Goal: Information Seeking & Learning: Find specific fact

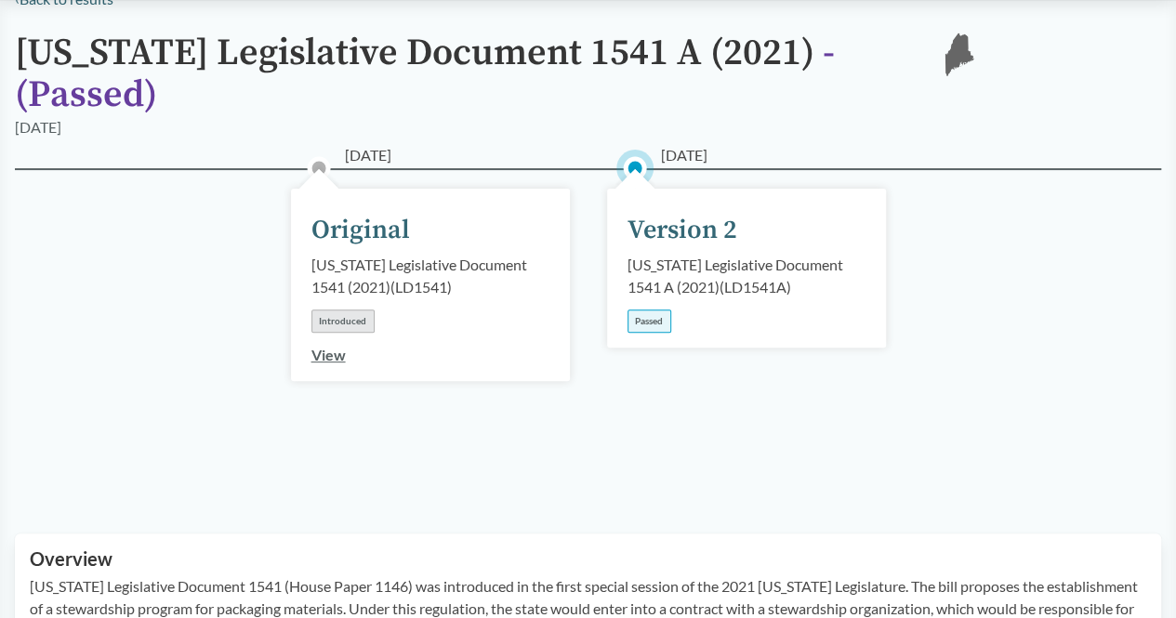
scroll to position [156, 0]
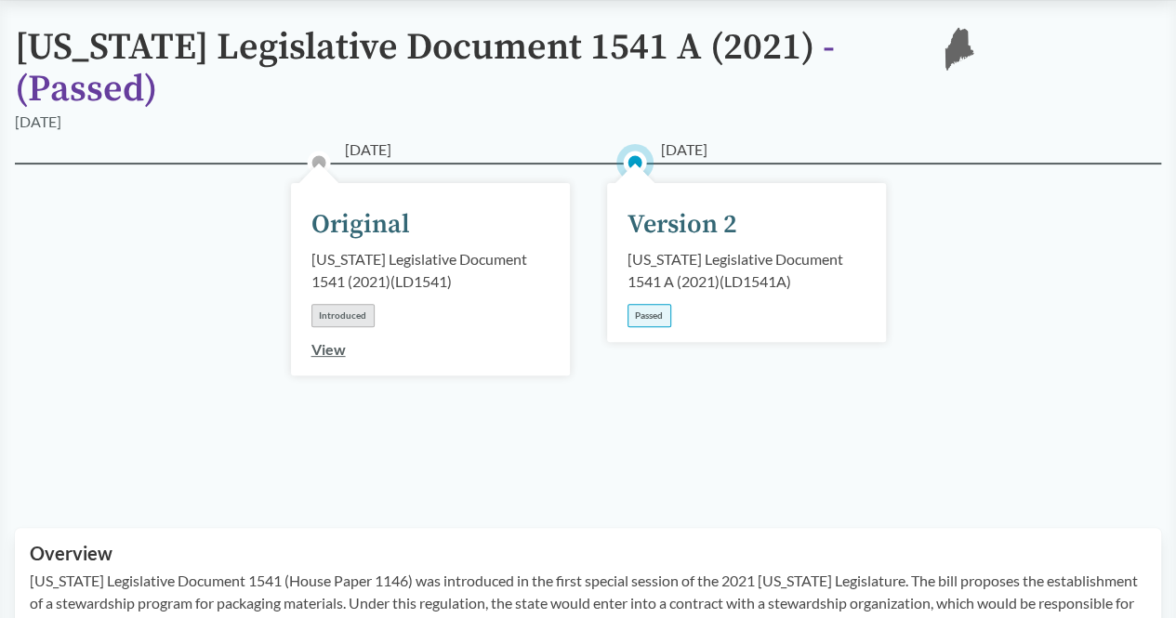
click at [645, 304] on div "Passed" at bounding box center [650, 315] width 44 height 23
click at [636, 206] on div "Version 2" at bounding box center [683, 225] width 110 height 39
click at [645, 206] on div "Version 2" at bounding box center [683, 225] width 110 height 39
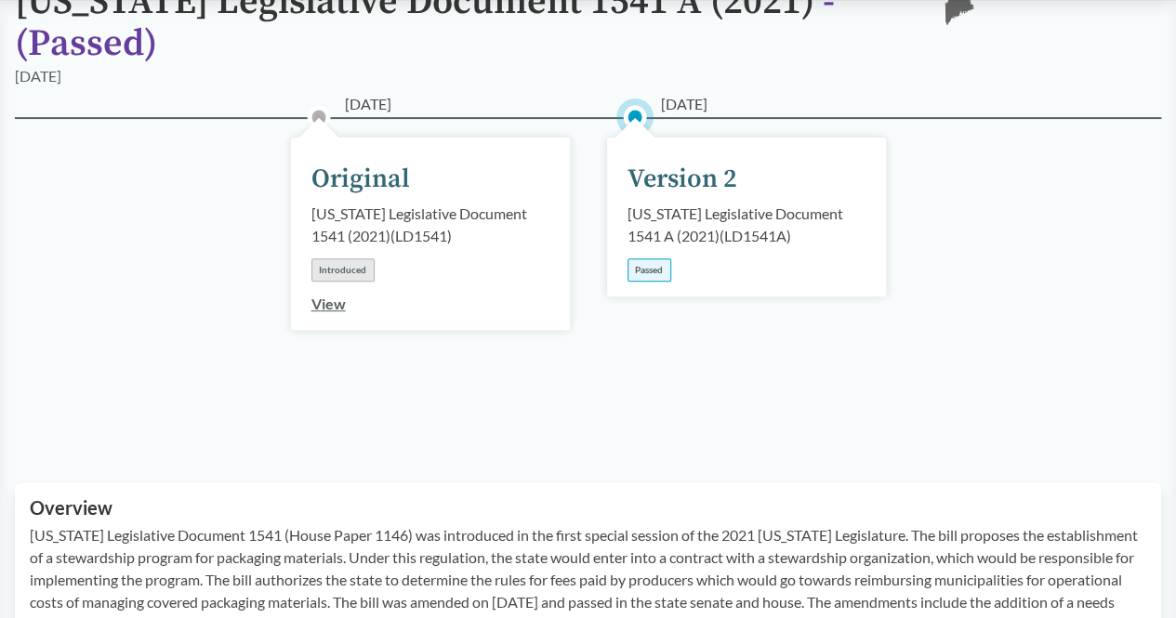
scroll to position [0, 0]
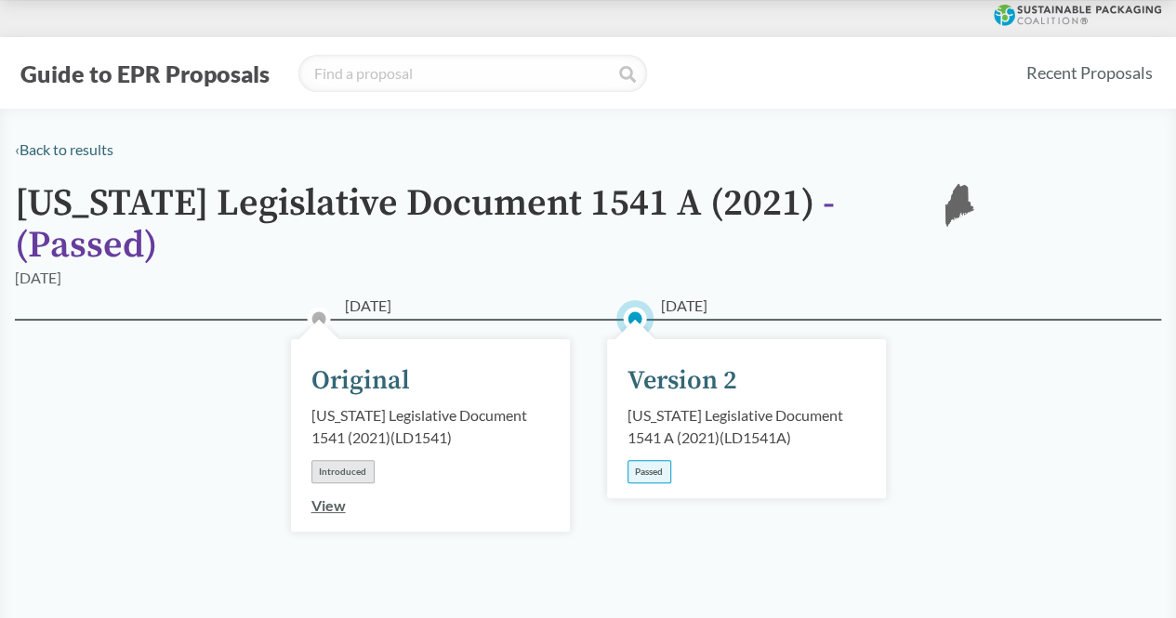
click at [688, 339] on div "[DATE] Version 2 [US_STATE] Legislative Document 1541 A (2021) ( LD1541A ) Pass…" at bounding box center [746, 418] width 279 height 159
click at [699, 405] on div "[US_STATE] Legislative Document 1541 A (2021) ( LD1541A )" at bounding box center [747, 427] width 238 height 45
click at [701, 405] on div "[US_STATE] Legislative Document 1541 A (2021) ( LD1541A )" at bounding box center [747, 427] width 238 height 45
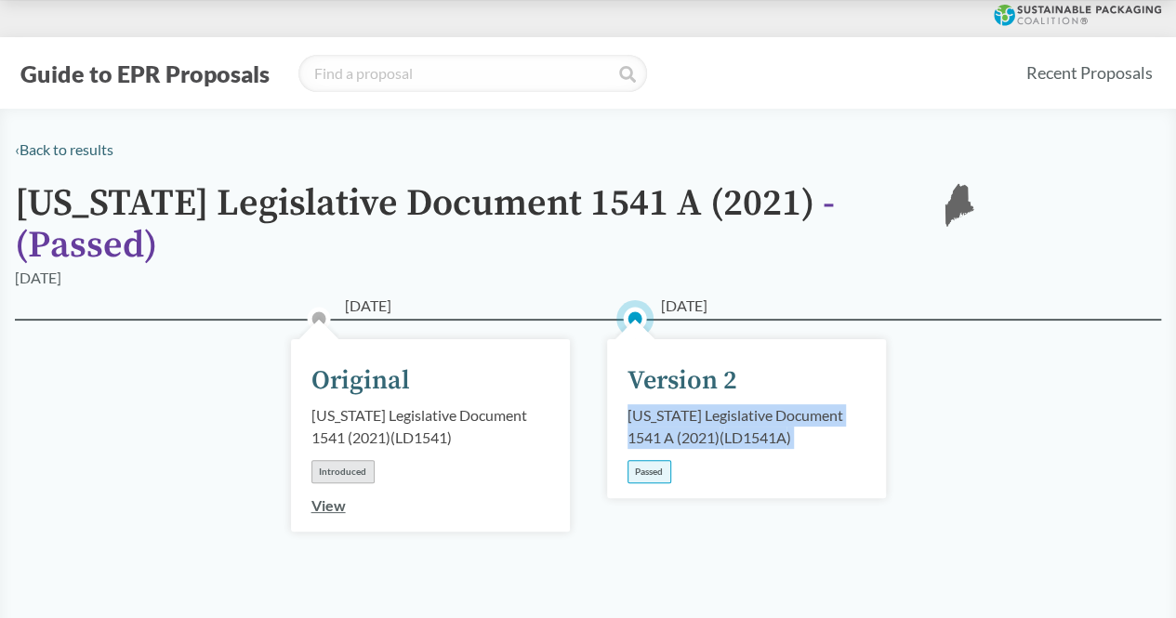
click at [701, 405] on div "[US_STATE] Legislative Document 1541 A (2021) ( LD1541A )" at bounding box center [747, 427] width 238 height 45
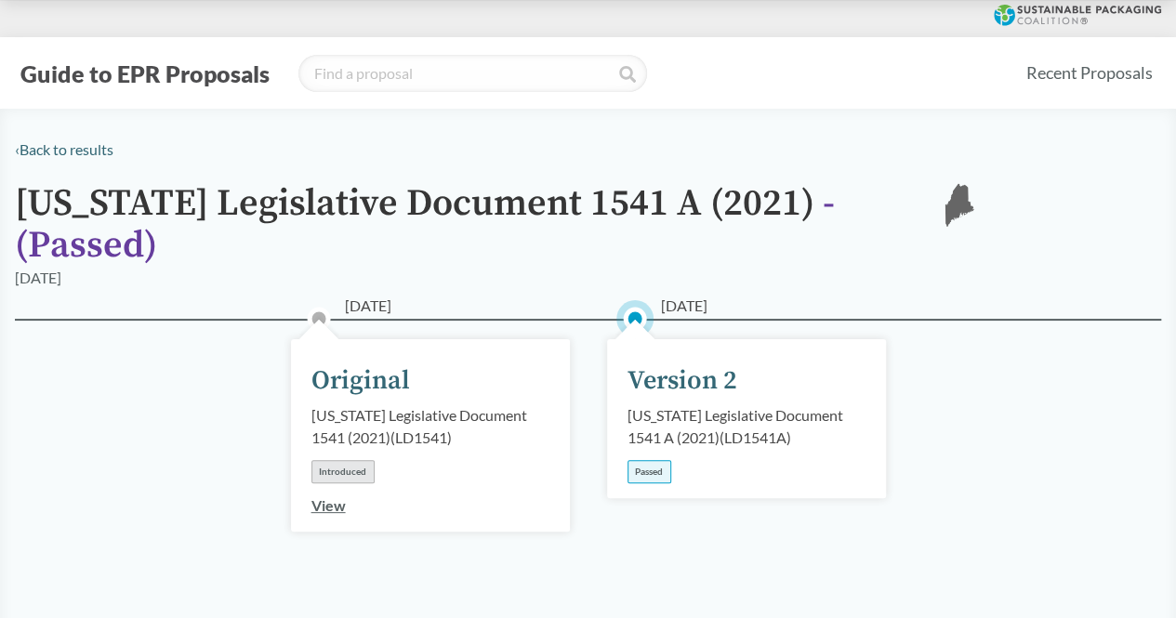
click at [691, 365] on div "Version 2" at bounding box center [683, 381] width 110 height 39
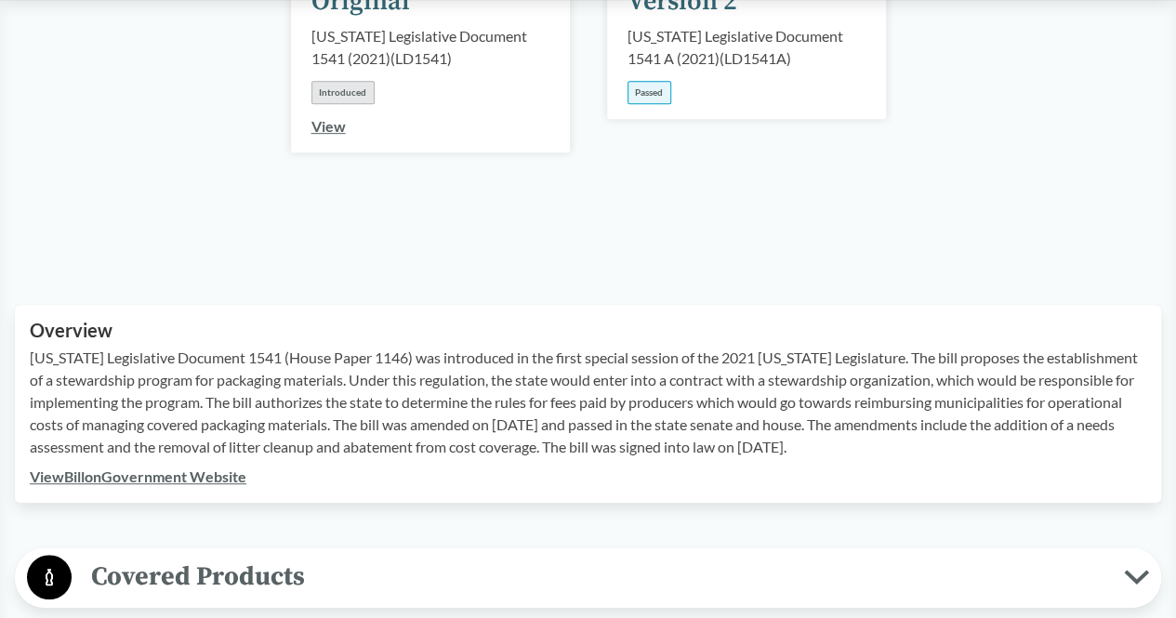
scroll to position [376, 0]
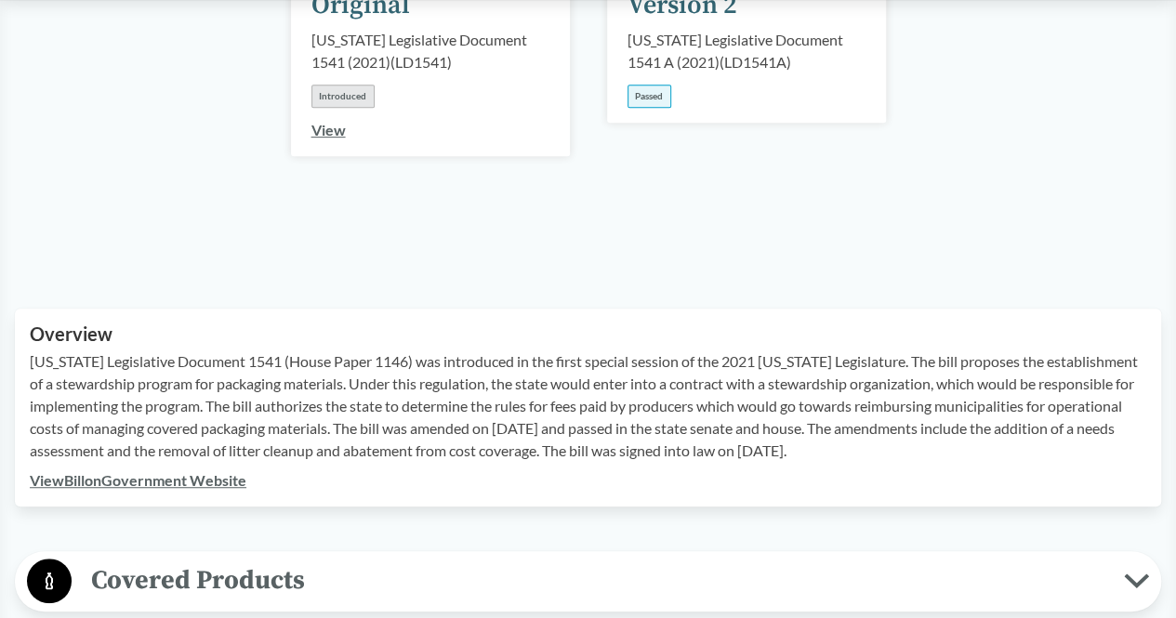
click at [123, 472] on link "View Bill on Government Website" at bounding box center [138, 481] width 217 height 18
